Goal: Check status: Check status

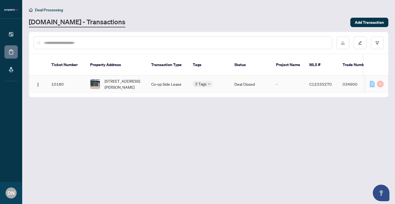
click at [251, 77] on td "Deal Closed" at bounding box center [251, 84] width 42 height 17
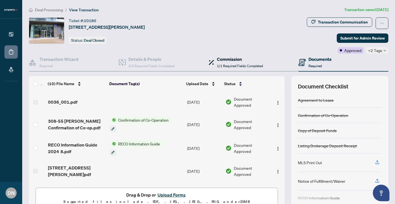
click at [234, 56] on h4 "Commission" at bounding box center [240, 59] width 46 height 7
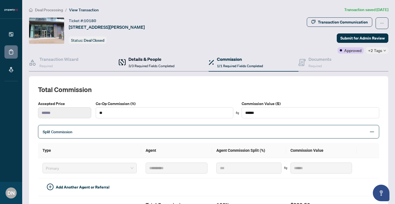
click at [146, 58] on h4 "Details & People" at bounding box center [151, 59] width 46 height 7
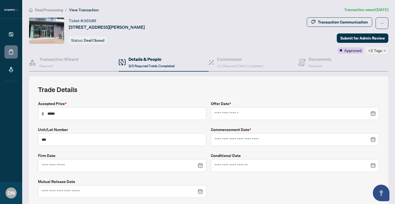
type input "**********"
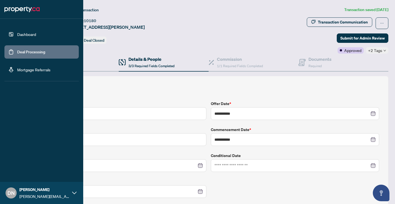
click at [22, 33] on link "Dashboard" at bounding box center [26, 34] width 19 height 5
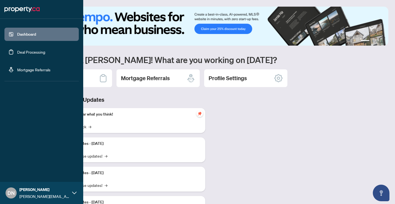
click at [24, 43] on ul "Dashboard Deal Processing Mortgage Referrals" at bounding box center [41, 52] width 74 height 49
click at [25, 50] on link "Deal Processing" at bounding box center [31, 52] width 28 height 5
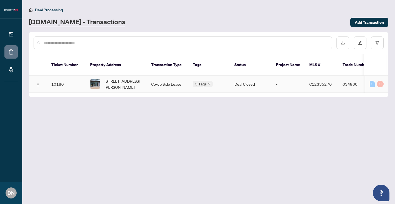
click at [67, 79] on td "10180" at bounding box center [66, 84] width 39 height 17
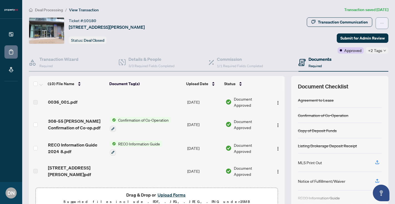
click at [378, 25] on button "button" at bounding box center [381, 23] width 13 height 12
click at [288, 29] on div "Ticket #: [STREET_ADDRESS][PERSON_NAME] Status: Deal Closed" at bounding box center [166, 30] width 275 height 27
click at [145, 66] on span "3/3 Required Fields Completed" at bounding box center [151, 66] width 46 height 4
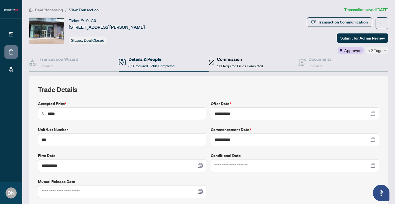
click at [244, 65] on span "1/1 Required Fields Completed" at bounding box center [240, 66] width 46 height 4
